Goal: Task Accomplishment & Management: Complete application form

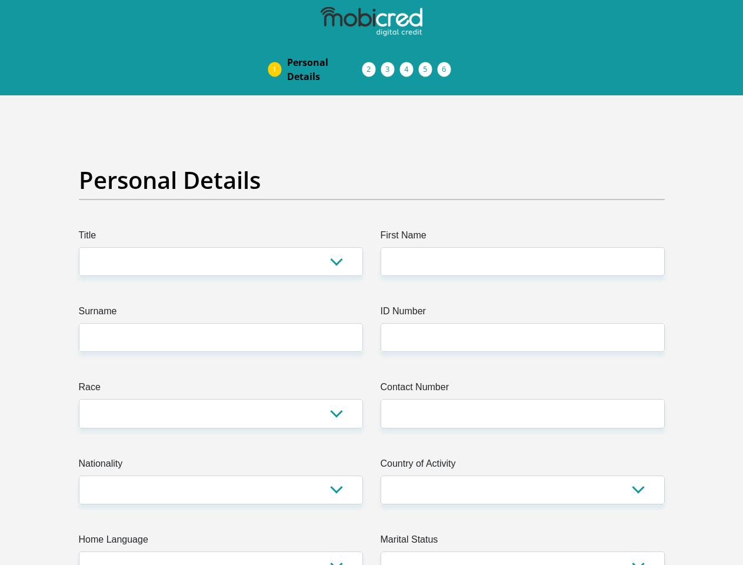
click at [0, 0] on img at bounding box center [0, 0] width 0 height 0
click at [278, 51] on link "Personal Details" at bounding box center [325, 70] width 94 height 38
click at [372, 65] on link "Acceptance of Services" at bounding box center [381, 69] width 19 height 9
click at [0, 0] on span "Documents" at bounding box center [0, 0] width 0 height 0
click at [428, 65] on link "Debicheck Mandate" at bounding box center [418, 69] width 19 height 9
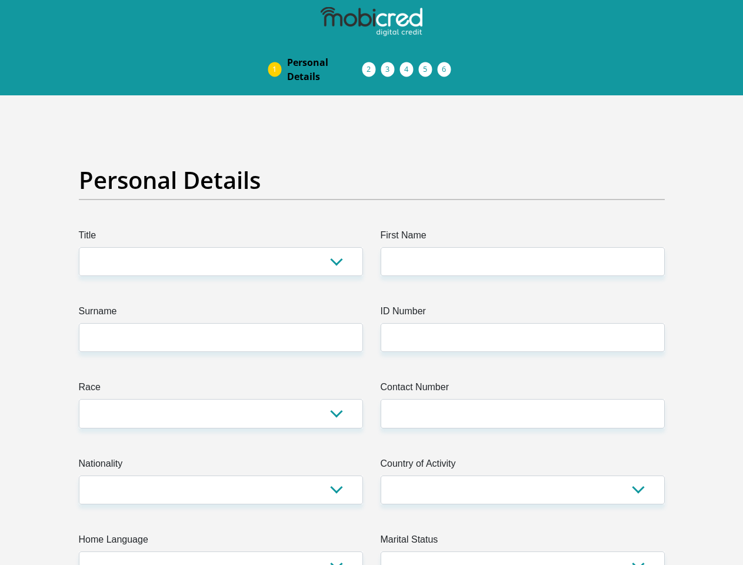
click at [447, 65] on link "Curata Authentication" at bounding box center [437, 69] width 19 height 9
click at [466, 65] on link "Pre Agreement Signoff" at bounding box center [456, 69] width 19 height 9
